Goal: Navigation & Orientation: Find specific page/section

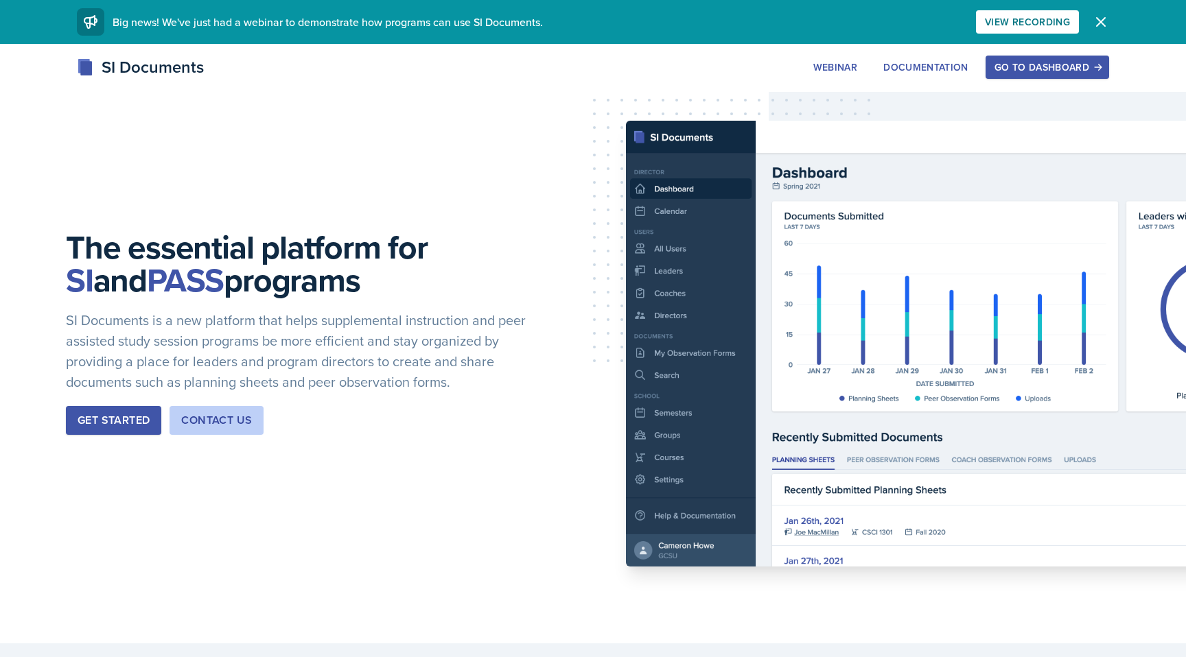
click at [1050, 62] on div "Go to Dashboard" at bounding box center [1047, 67] width 106 height 11
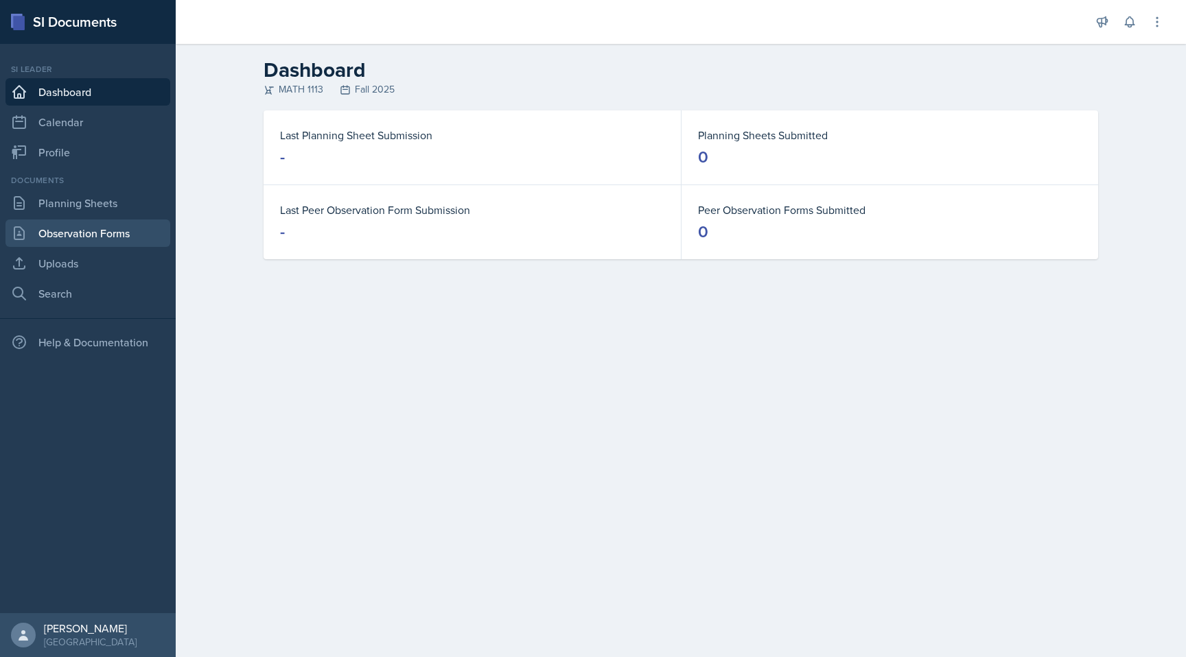
click at [86, 231] on link "Observation Forms" at bounding box center [87, 233] width 165 height 27
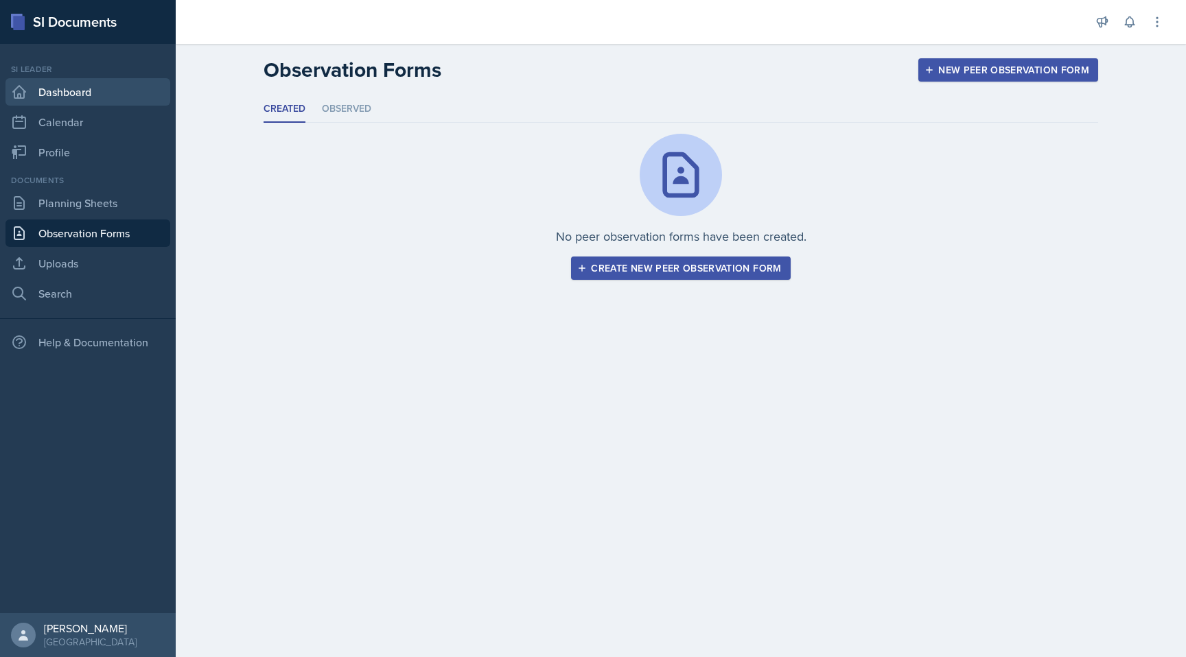
click at [116, 93] on link "Dashboard" at bounding box center [87, 91] width 165 height 27
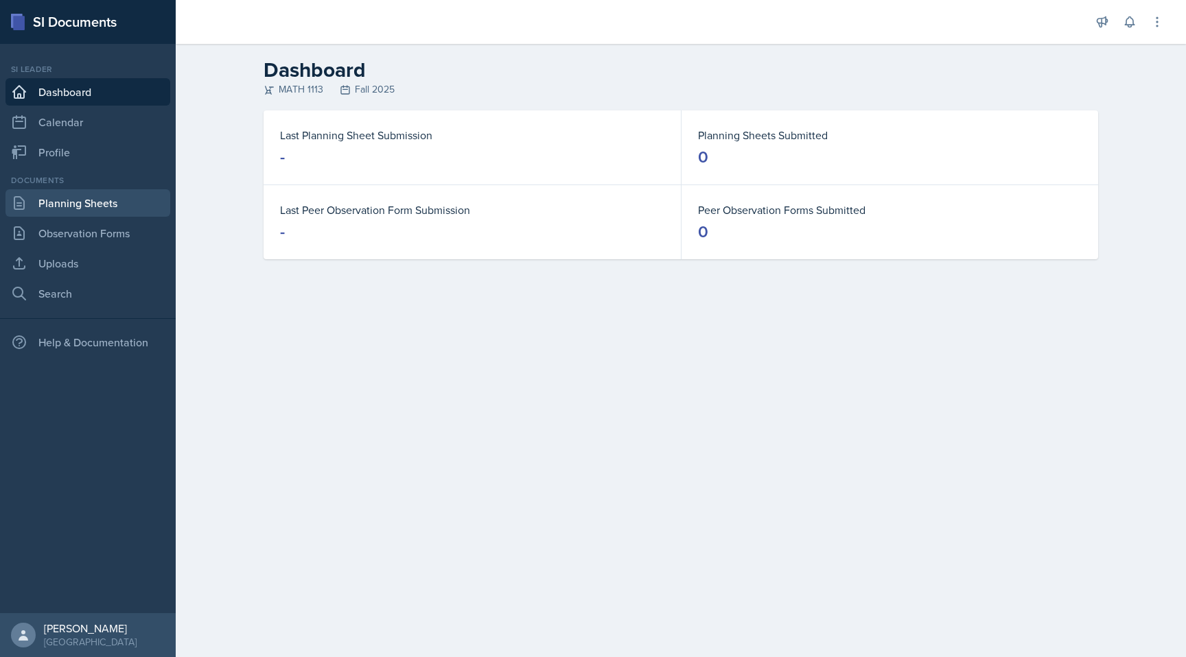
click at [123, 191] on link "Planning Sheets" at bounding box center [87, 202] width 165 height 27
